Goal: Task Accomplishment & Management: Use online tool/utility

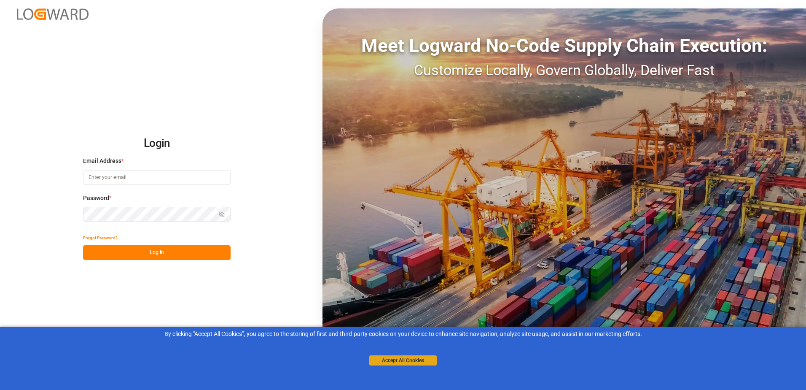
type input "[PERSON_NAME][EMAIL_ADDRESS][PERSON_NAME][DOMAIN_NAME]"
drag, startPoint x: 420, startPoint y: 361, endPoint x: 401, endPoint y: 358, distance: 18.7
click at [420, 361] on button "Accept All Cookies" at bounding box center [402, 360] width 67 height 10
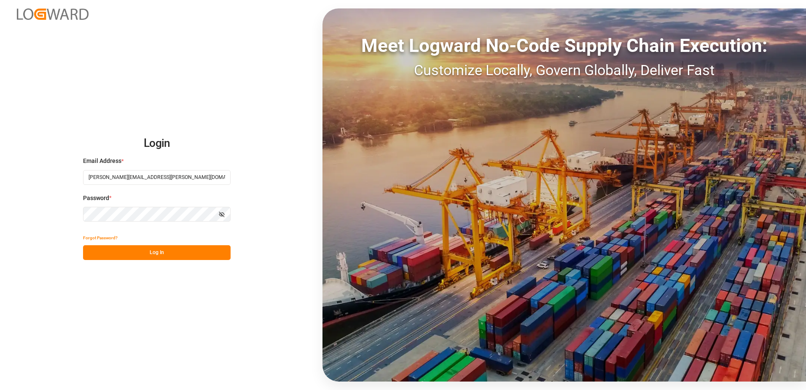
click at [177, 257] on button "Log In" at bounding box center [157, 252] width 148 height 15
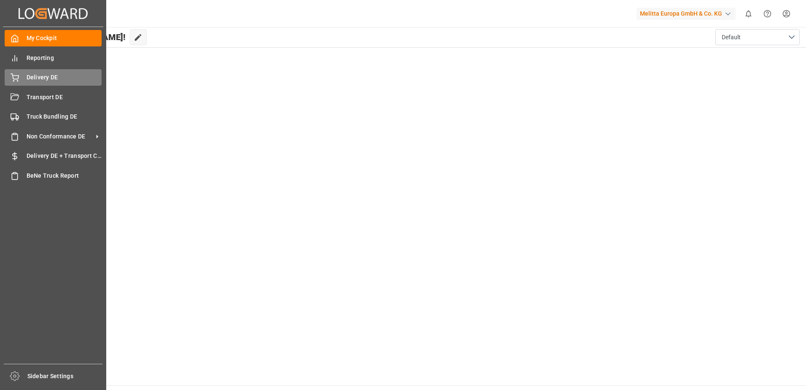
click at [43, 79] on span "Delivery DE" at bounding box center [64, 77] width 75 height 9
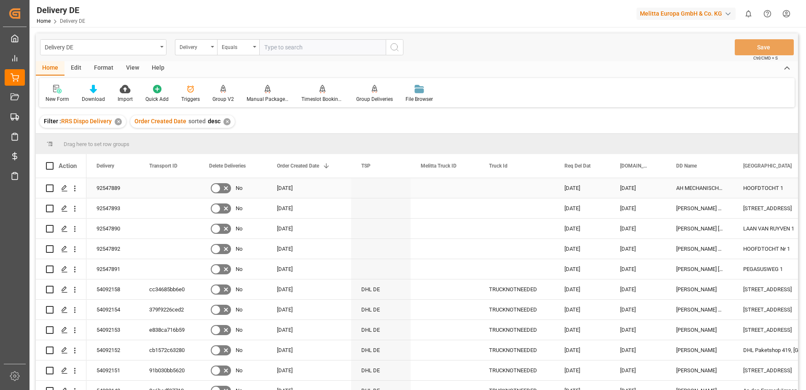
click at [49, 186] on input "Press Space to toggle row selection (unchecked)" at bounding box center [50, 188] width 8 height 8
checkbox input "true"
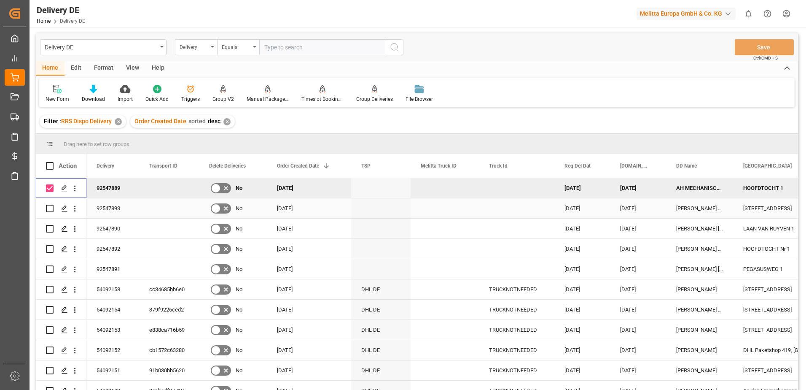
click at [50, 208] on input "Press Space to toggle row selection (unchecked)" at bounding box center [50, 208] width 8 height 8
checkbox input "true"
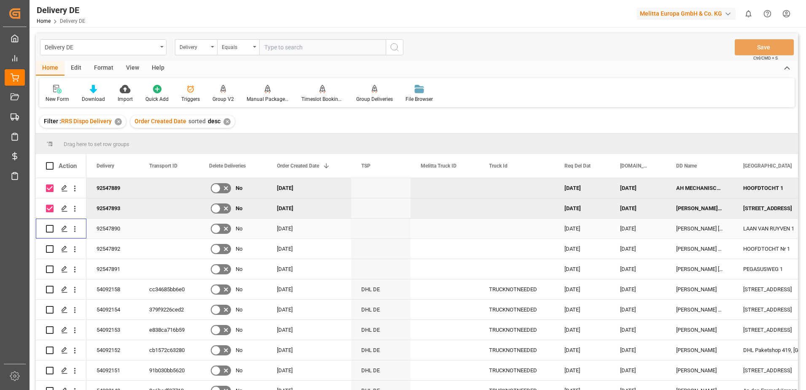
click at [51, 230] on input "Press Space to toggle row selection (unchecked)" at bounding box center [50, 229] width 8 height 8
checkbox input "true"
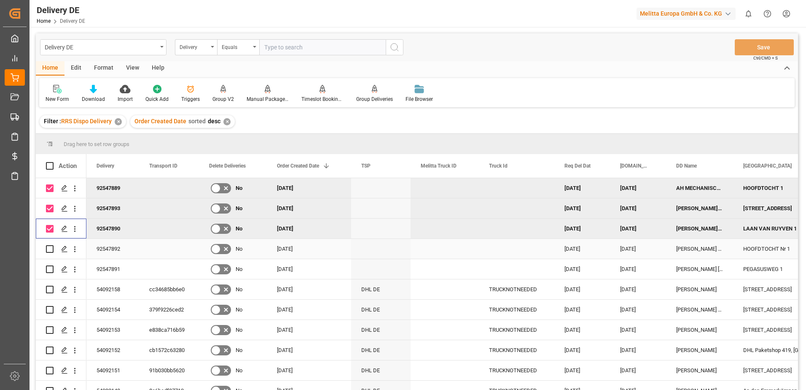
click at [49, 247] on input "Press Space to toggle row selection (unchecked)" at bounding box center [50, 249] width 8 height 8
checkbox input "true"
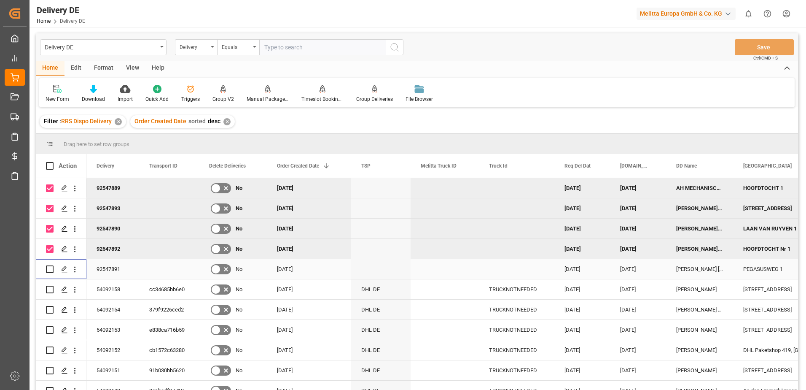
click at [51, 268] on input "Press Space to toggle row selection (unchecked)" at bounding box center [50, 269] width 8 height 8
checkbox input "true"
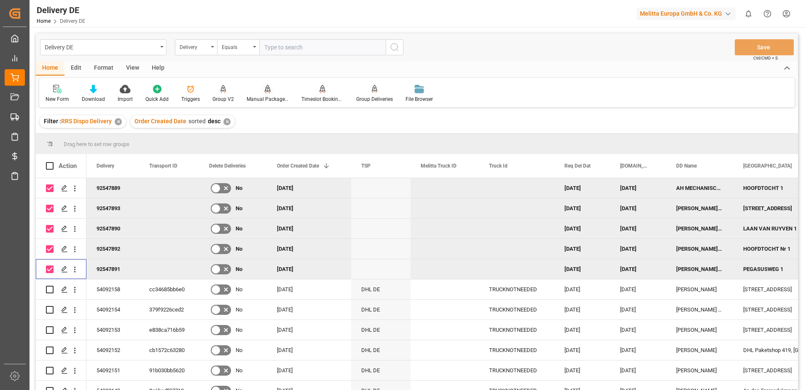
click at [266, 99] on div "Manual Package TypeDetermination" at bounding box center [268, 99] width 42 height 8
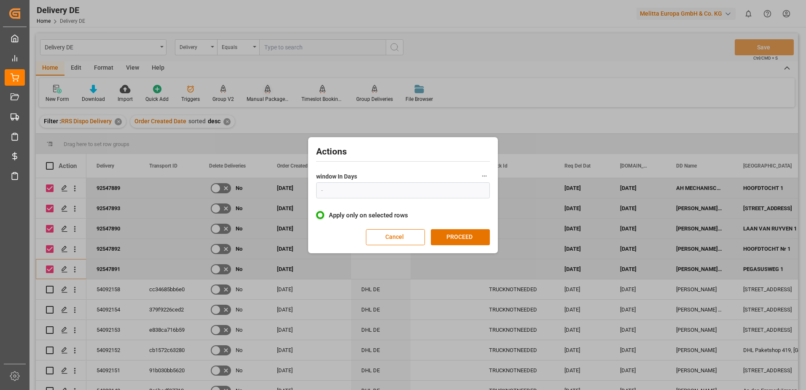
type input "1"
click at [440, 234] on button "PROCEED" at bounding box center [460, 237] width 59 height 16
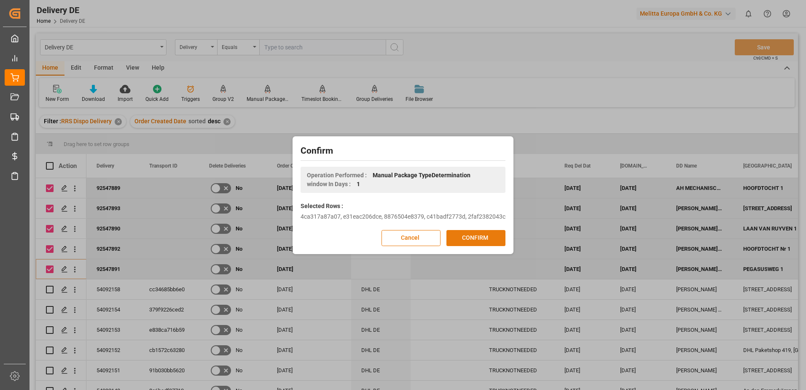
click at [462, 239] on button "CONFIRM" at bounding box center [475, 238] width 59 height 16
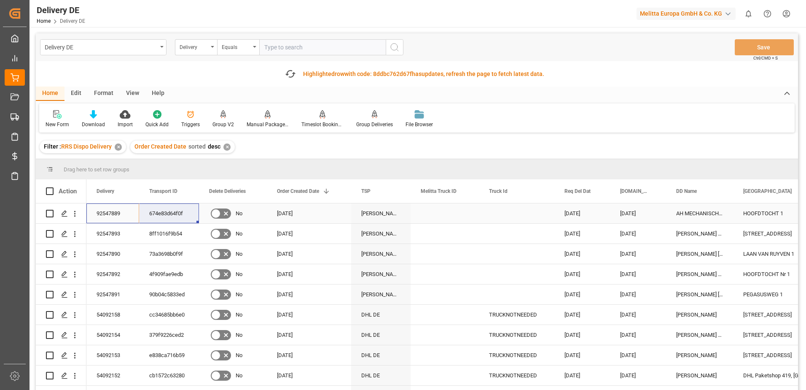
drag, startPoint x: 127, startPoint y: 210, endPoint x: 166, endPoint y: 210, distance: 38.8
drag, startPoint x: 113, startPoint y: 231, endPoint x: 166, endPoint y: 229, distance: 53.1
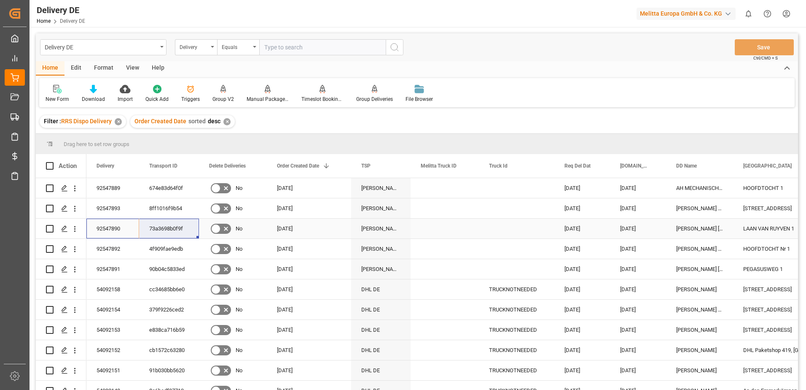
drag, startPoint x: 107, startPoint y: 226, endPoint x: 164, endPoint y: 227, distance: 57.3
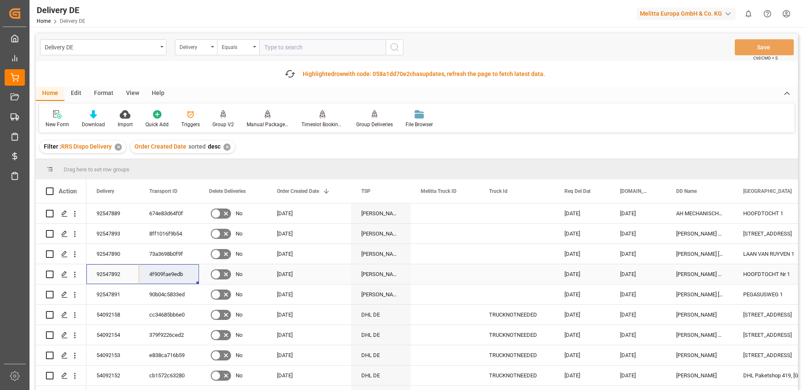
drag, startPoint x: 109, startPoint y: 271, endPoint x: 169, endPoint y: 273, distance: 59.5
drag, startPoint x: 112, startPoint y: 288, endPoint x: 159, endPoint y: 288, distance: 46.8
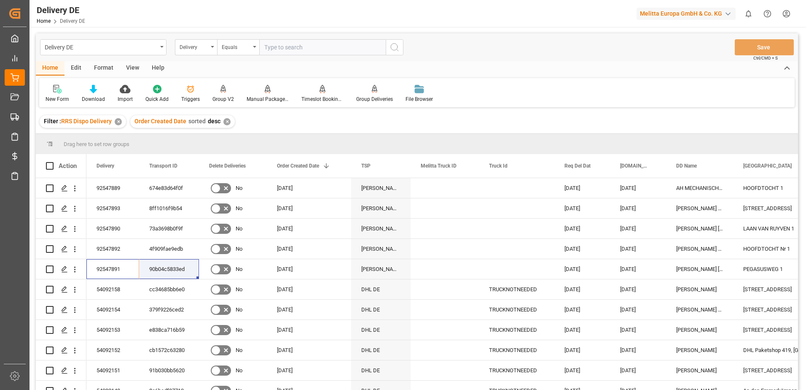
click at [789, 12] on html "Created by potrace 1.15, written by [PERSON_NAME] [DATE]-[DATE] Created by potr…" at bounding box center [403, 195] width 806 height 390
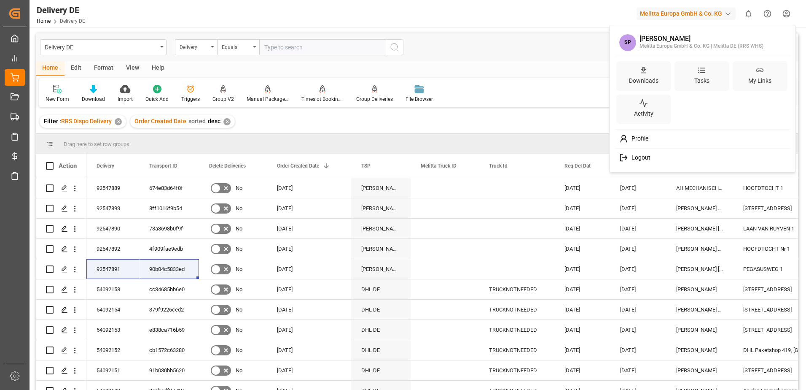
click at [641, 158] on span "Logout" at bounding box center [639, 158] width 22 height 8
